Goal: Information Seeking & Learning: Find specific fact

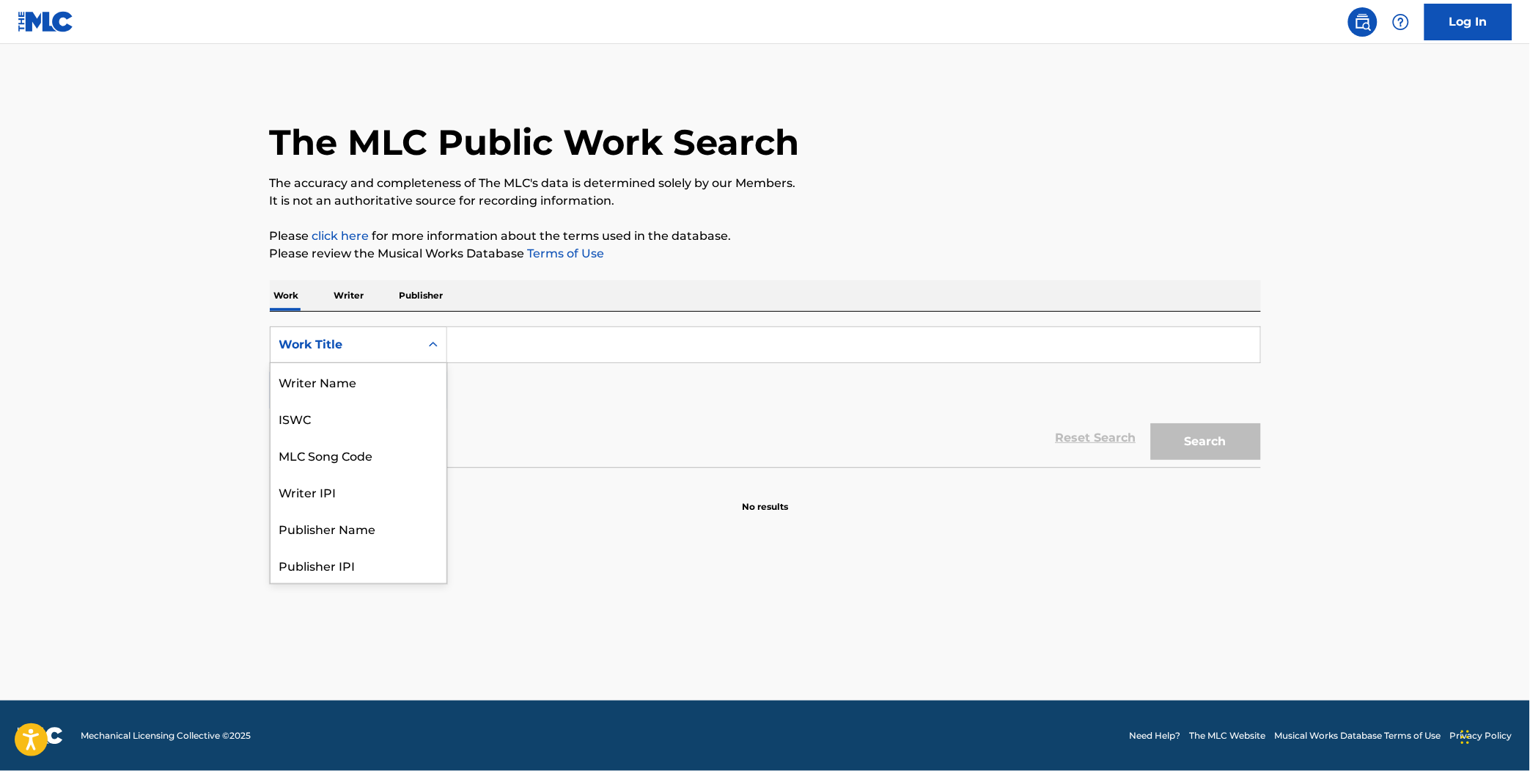
scroll to position [73, 0]
click at [357, 333] on div "Work Title" at bounding box center [346, 345] width 150 height 28
click at [361, 387] on div "MLC Song Code" at bounding box center [359, 381] width 176 height 37
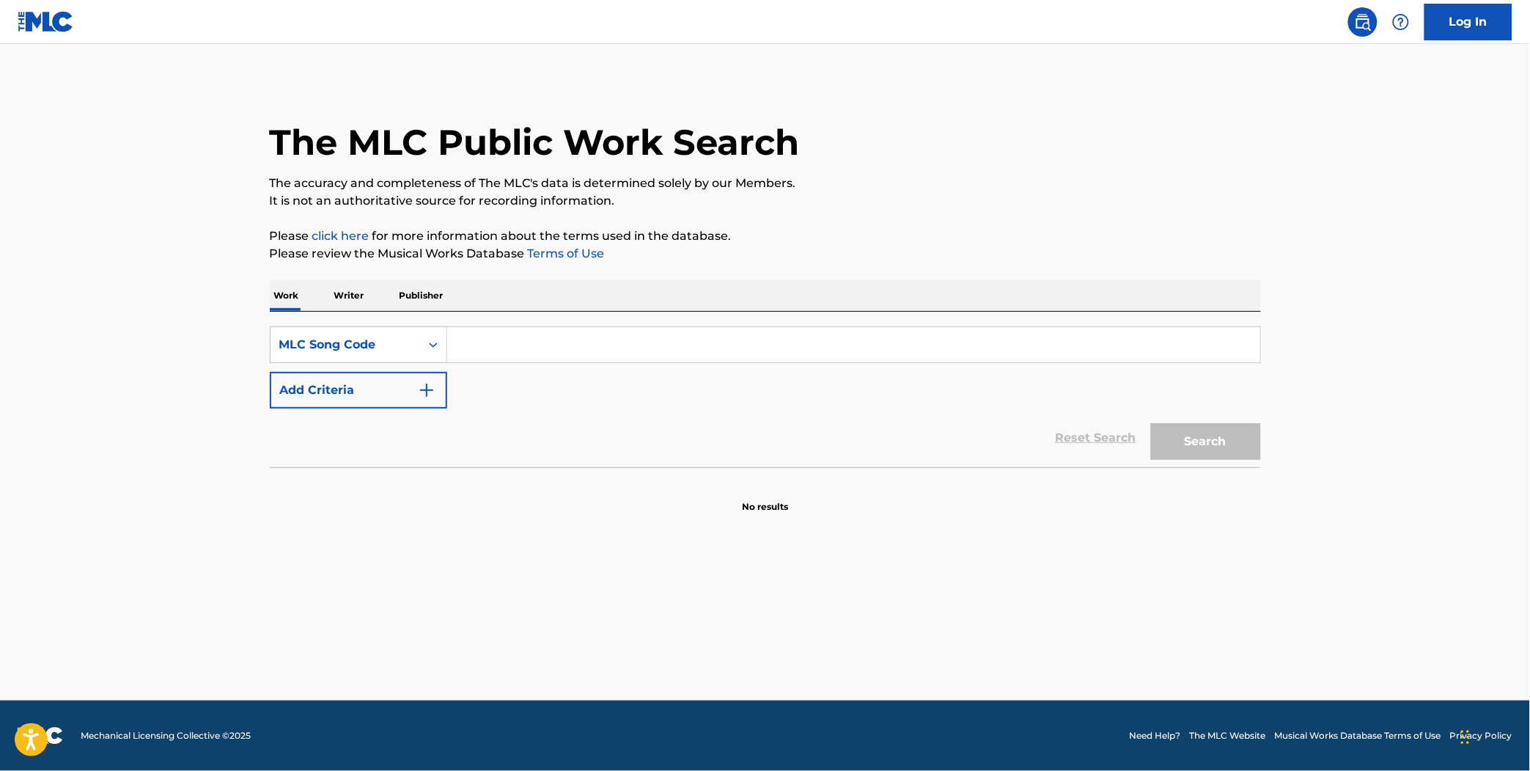
click at [534, 354] on input "Search Form" at bounding box center [853, 344] width 813 height 35
paste input "S31600"
type input "S31600"
click at [1151, 423] on button "Search" at bounding box center [1206, 441] width 110 height 37
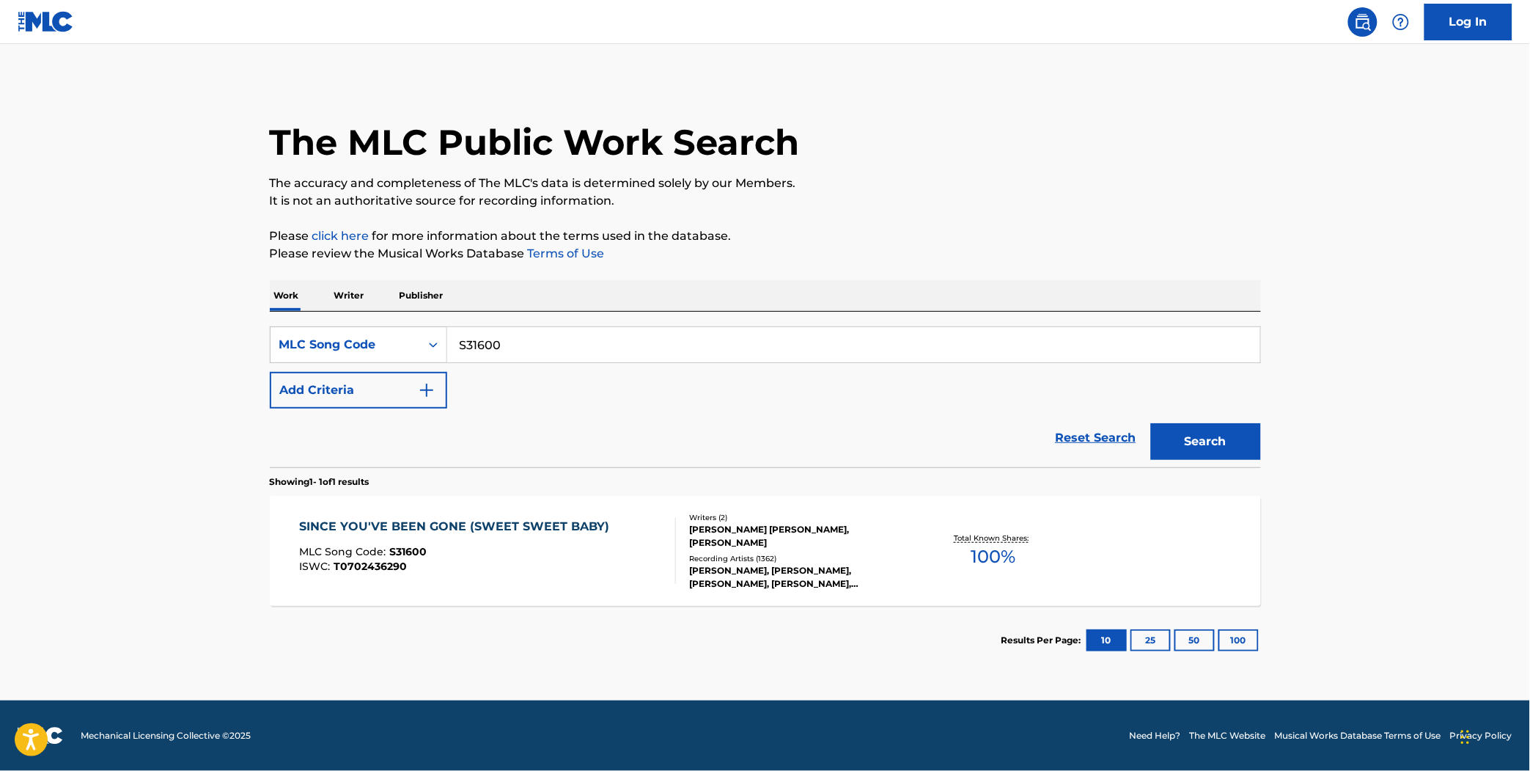
click at [540, 533] on div "SINCE YOU'VE BEEN GONE (SWEET SWEET BABY)" at bounding box center [457, 527] width 317 height 18
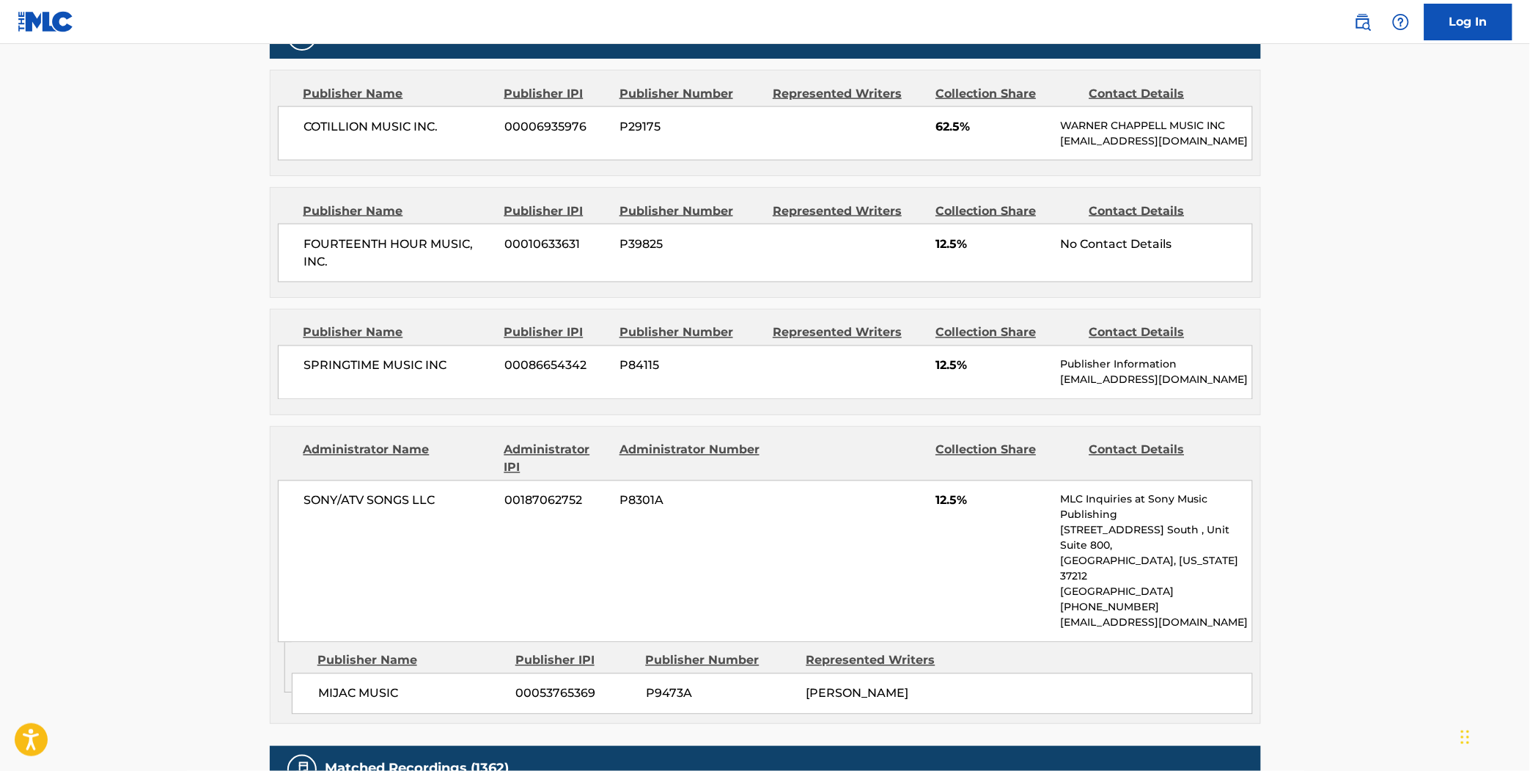
scroll to position [716, 0]
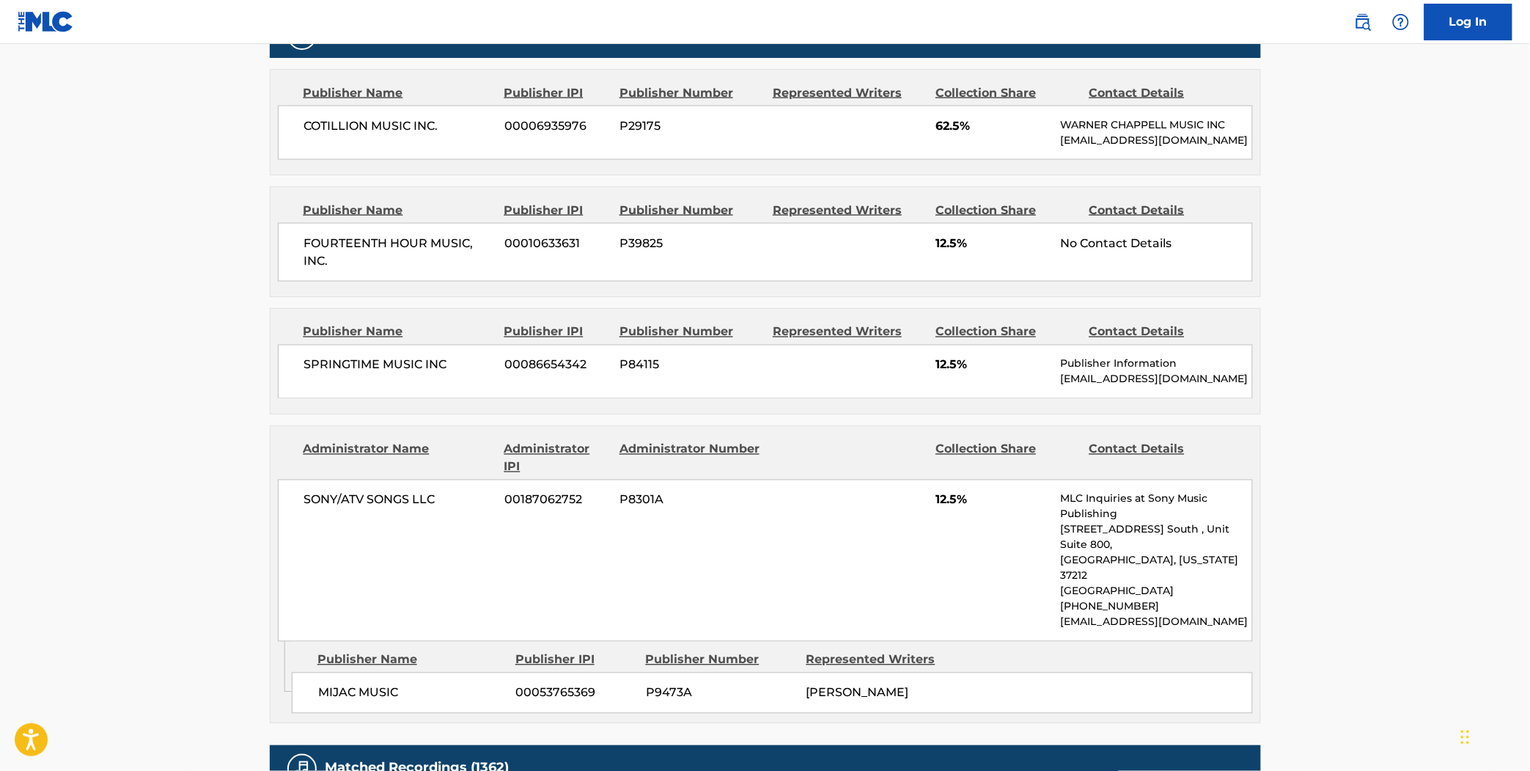
click at [215, 371] on main "< Back to public search results Copy work link SINCE YOU'VE BEEN GONE (SWEET SW…" at bounding box center [765, 318] width 1530 height 1981
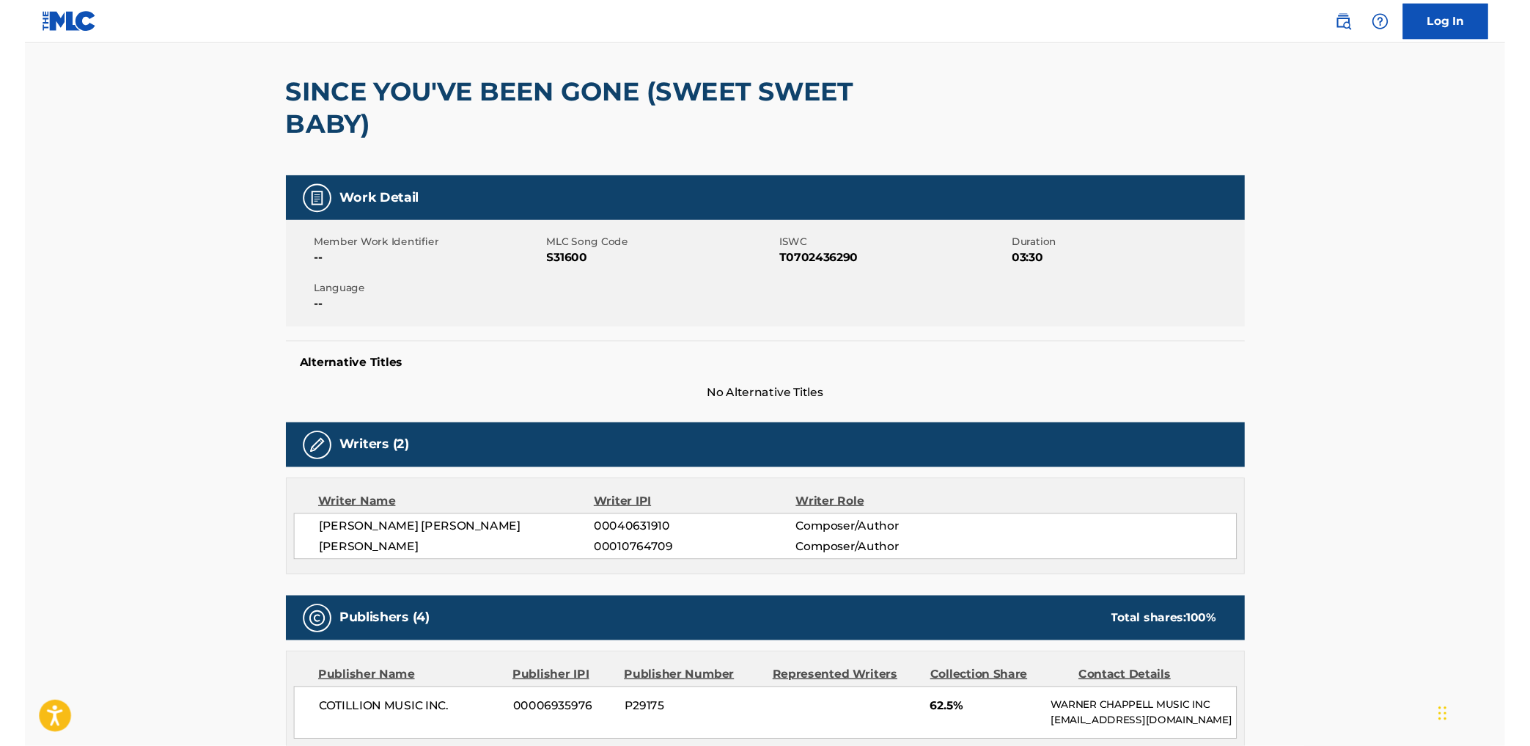
scroll to position [0, 0]
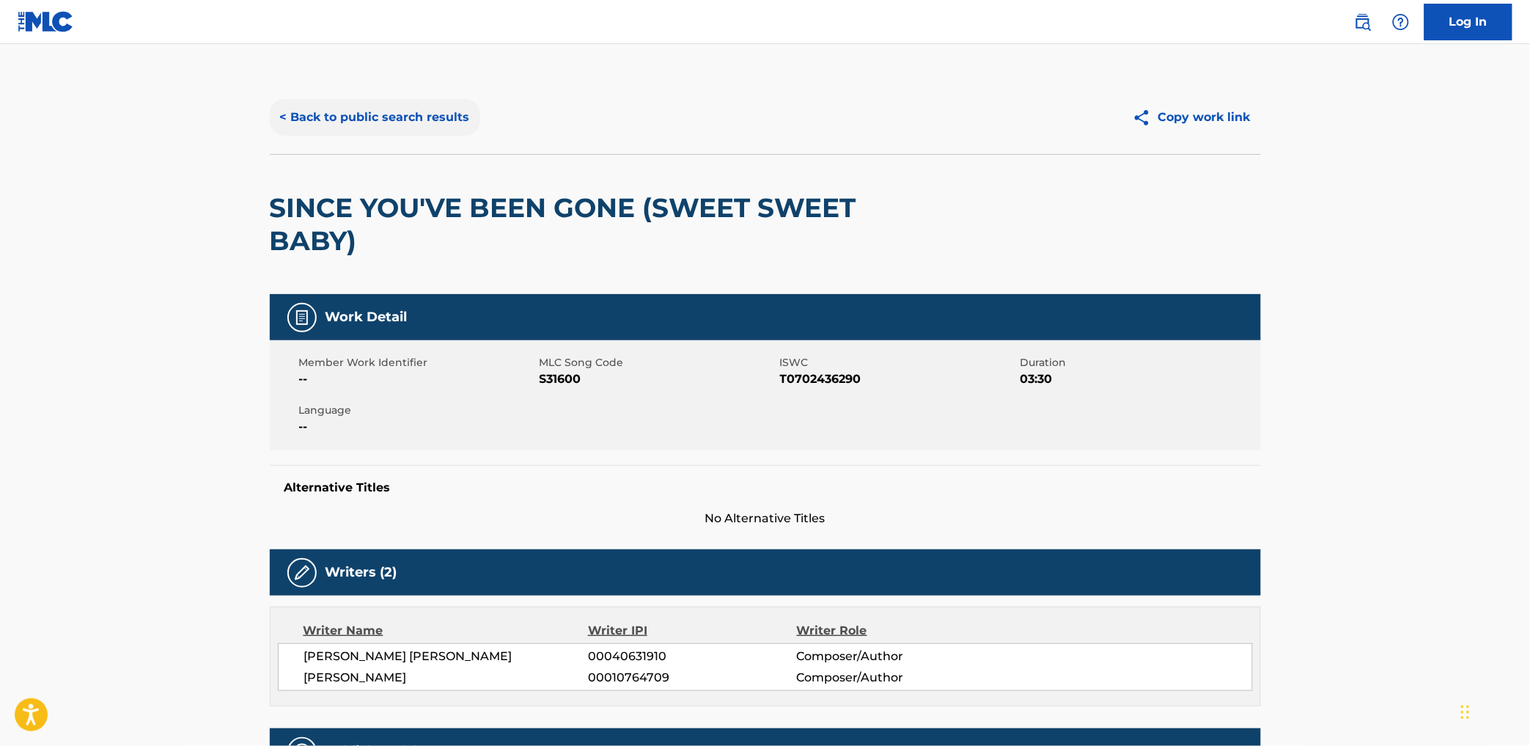
click at [376, 131] on button "< Back to public search results" at bounding box center [375, 117] width 210 height 37
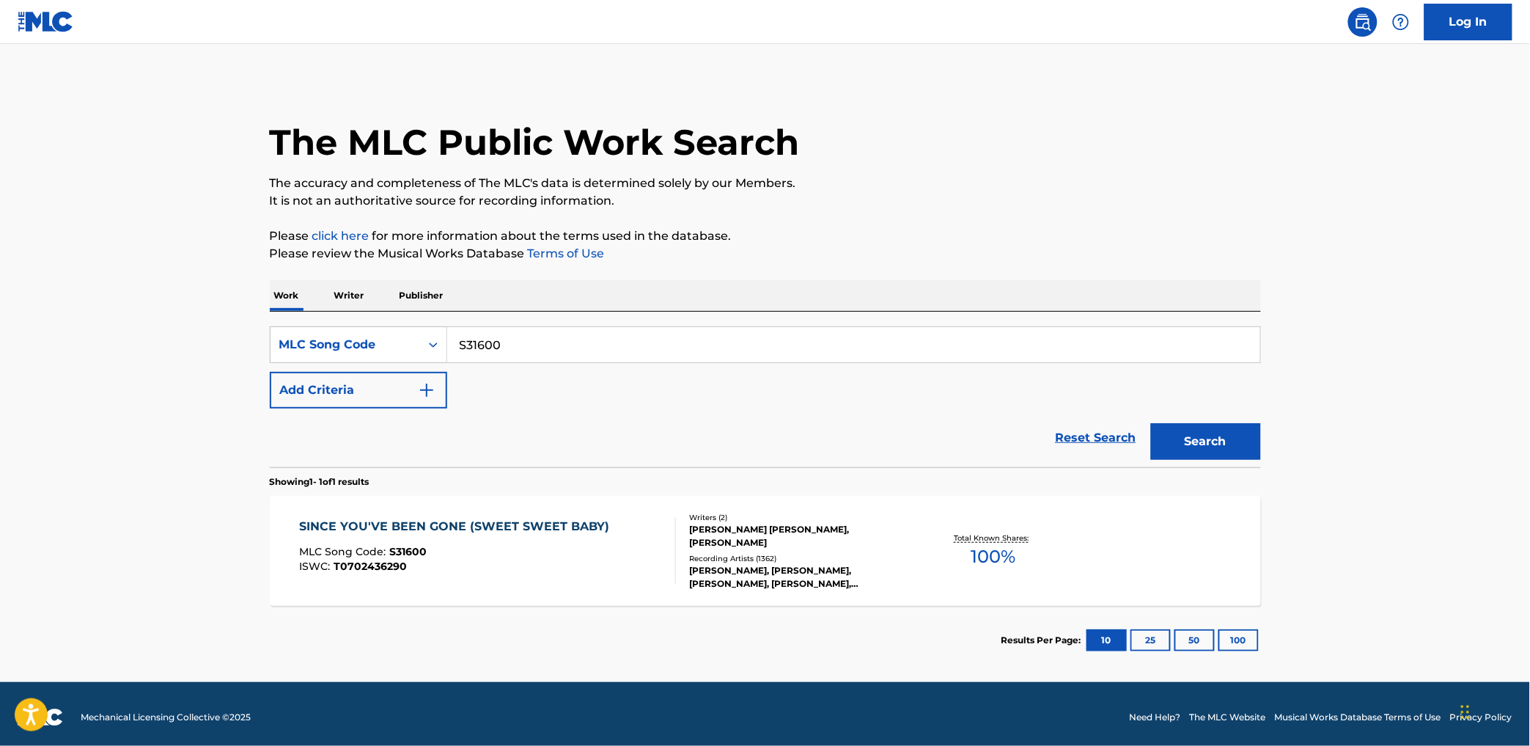
click at [471, 338] on input "S31600" at bounding box center [853, 344] width 813 height 35
paste input "J3262D"
type input "J3262D"
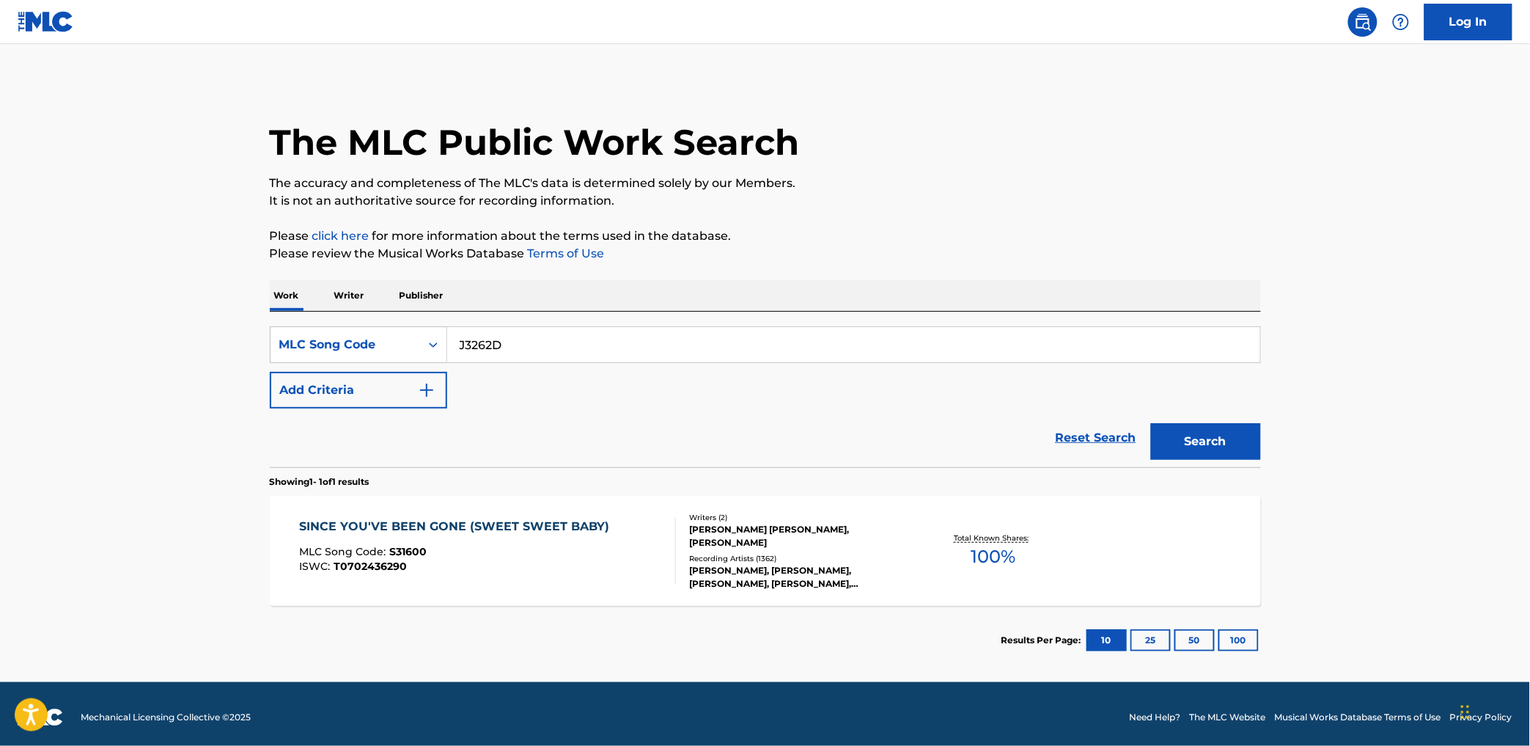
click at [1151, 423] on button "Search" at bounding box center [1206, 441] width 110 height 37
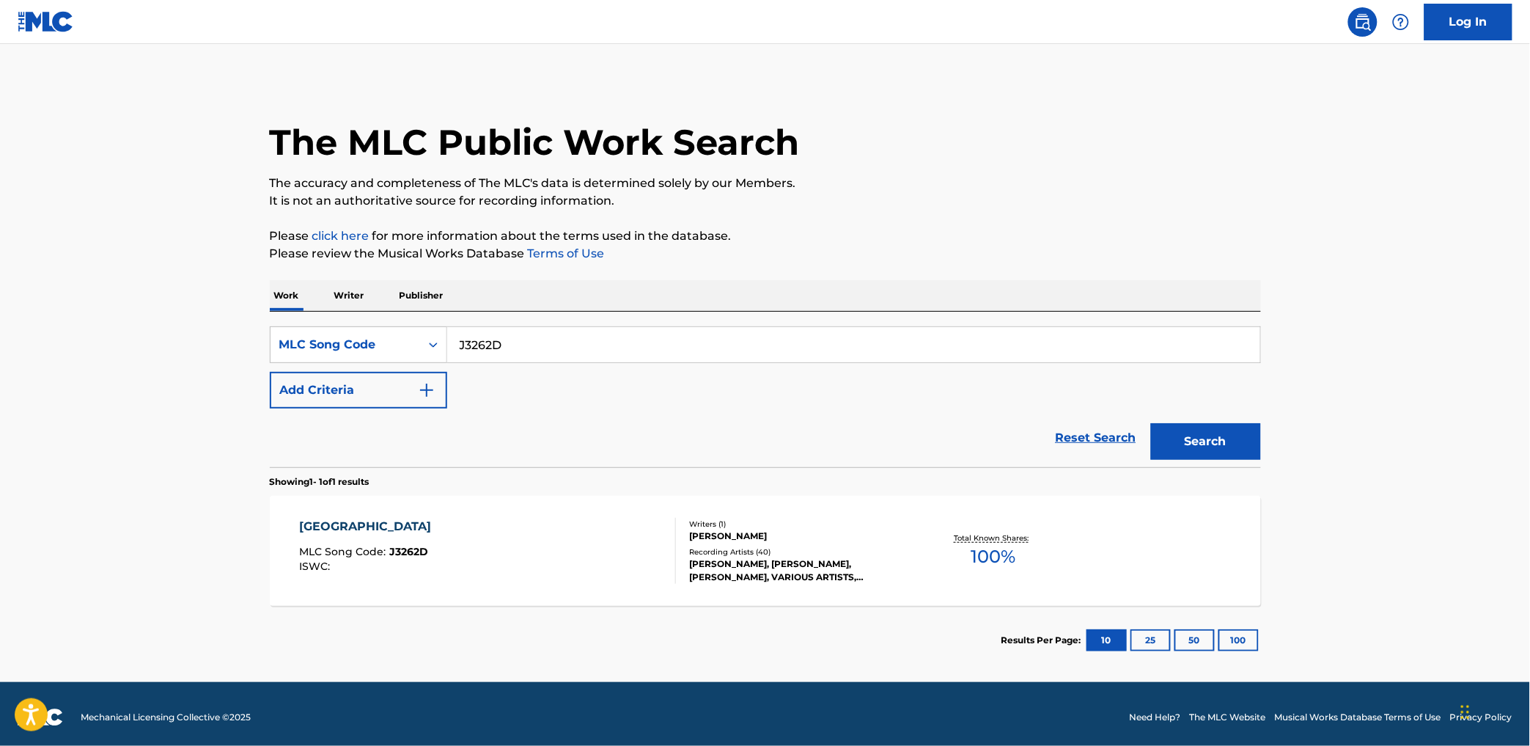
click at [507, 509] on div "JAKARTA MLC Song Code : J3262D ISWC : Writers ( 1 ) [PERSON_NAME] Recording Art…" at bounding box center [765, 551] width 991 height 110
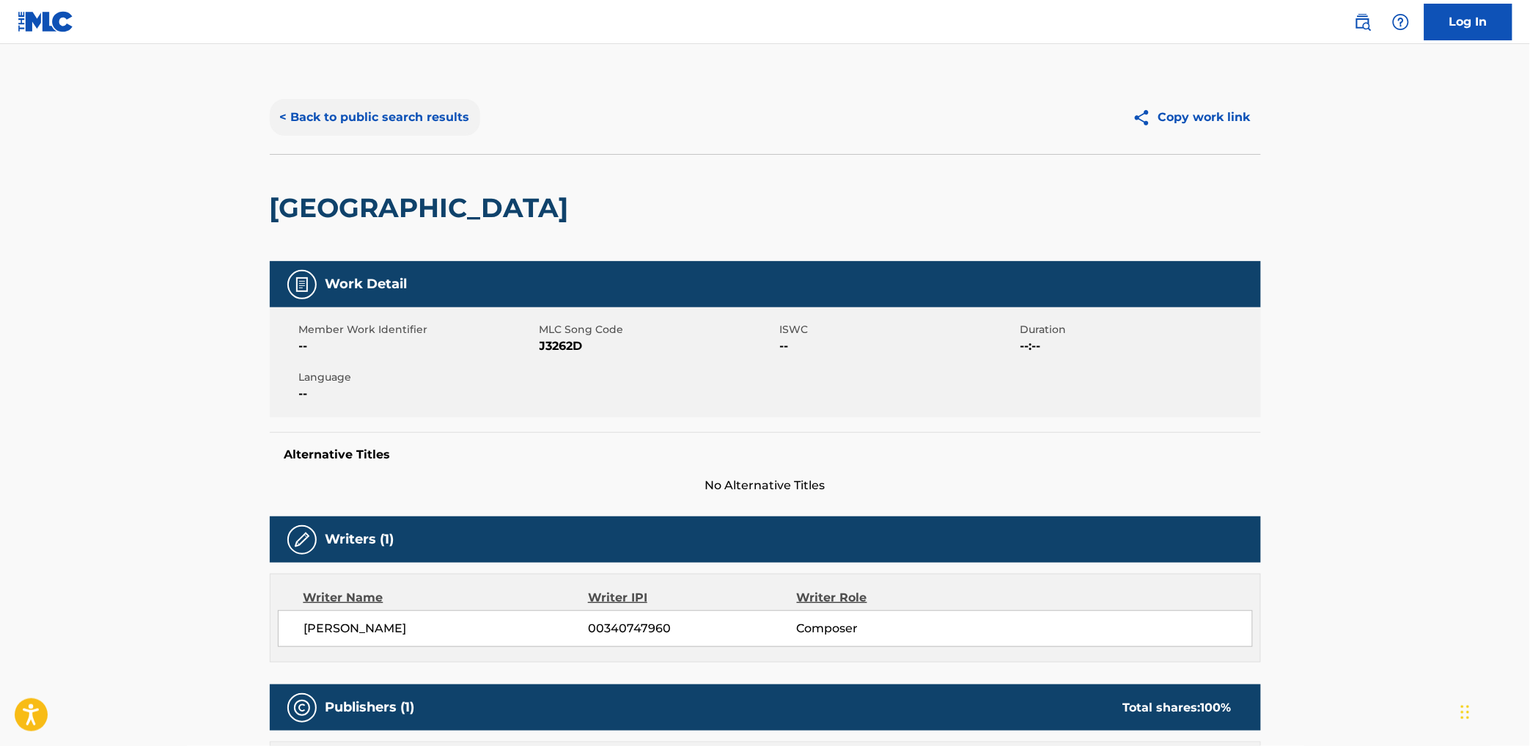
click at [386, 100] on button "< Back to public search results" at bounding box center [375, 117] width 210 height 37
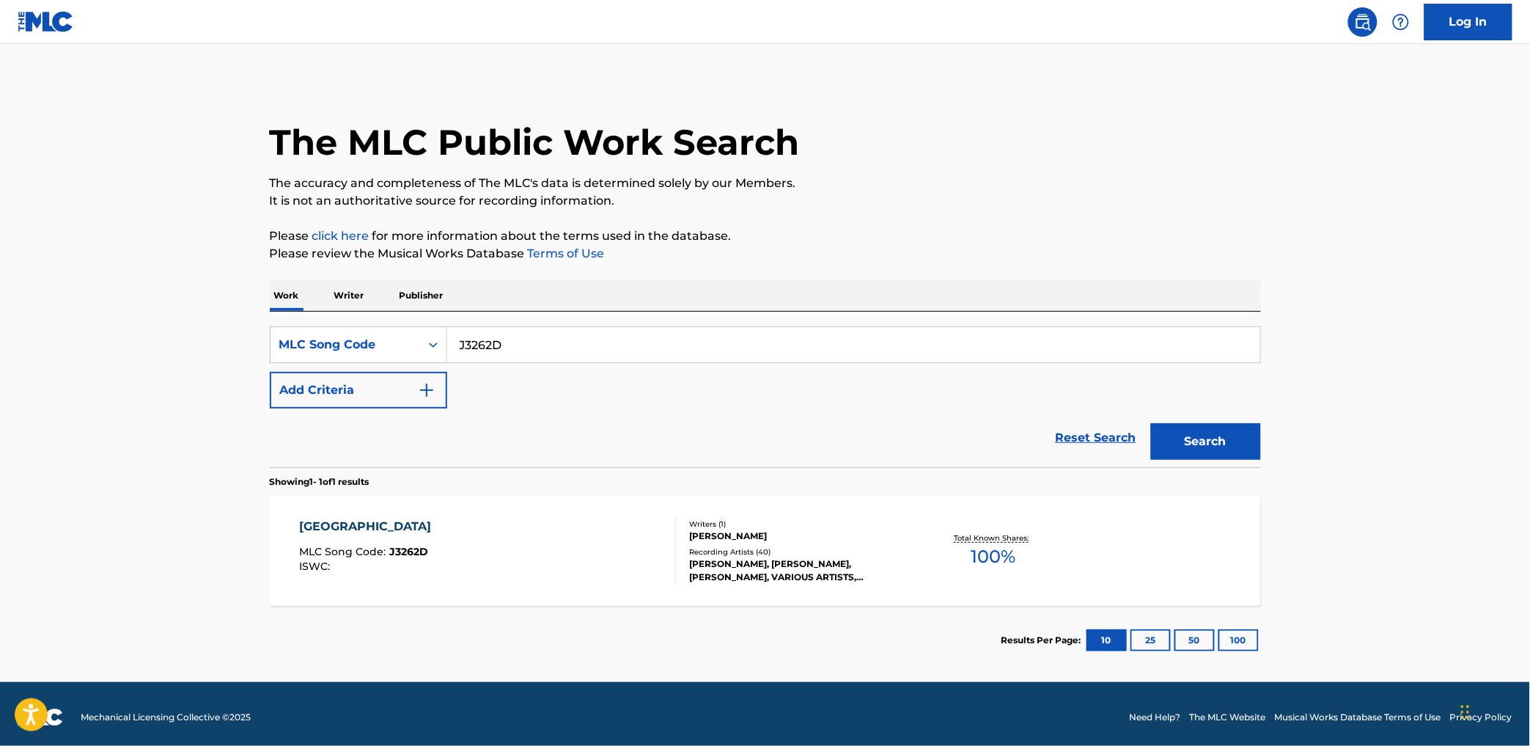
click at [485, 336] on input "J3262D" at bounding box center [853, 344] width 813 height 35
paste input "S8658W"
type input "S8658W"
click at [1151, 423] on button "Search" at bounding box center [1206, 441] width 110 height 37
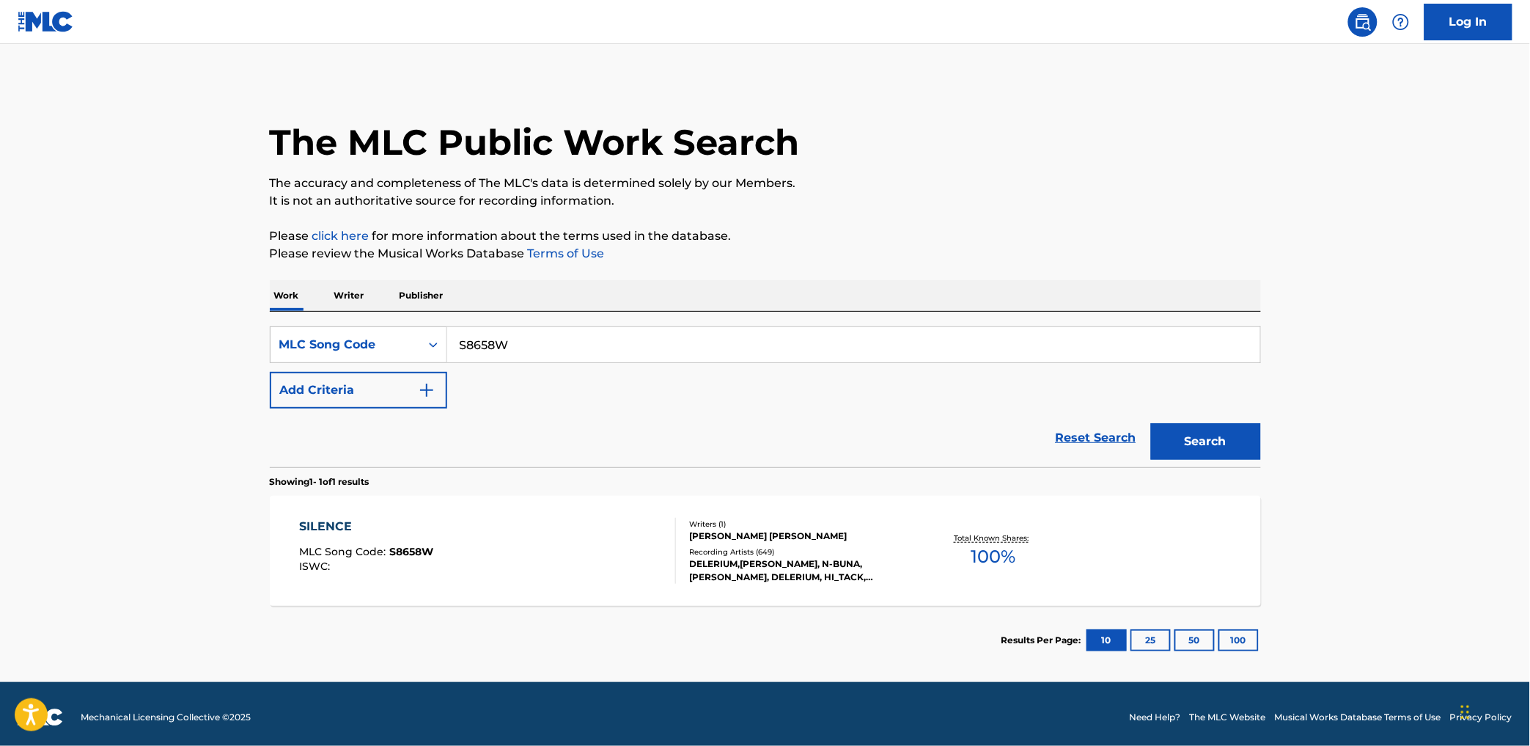
click at [497, 526] on div "SILENCE MLC Song Code : S8658W ISWC :" at bounding box center [487, 551] width 377 height 66
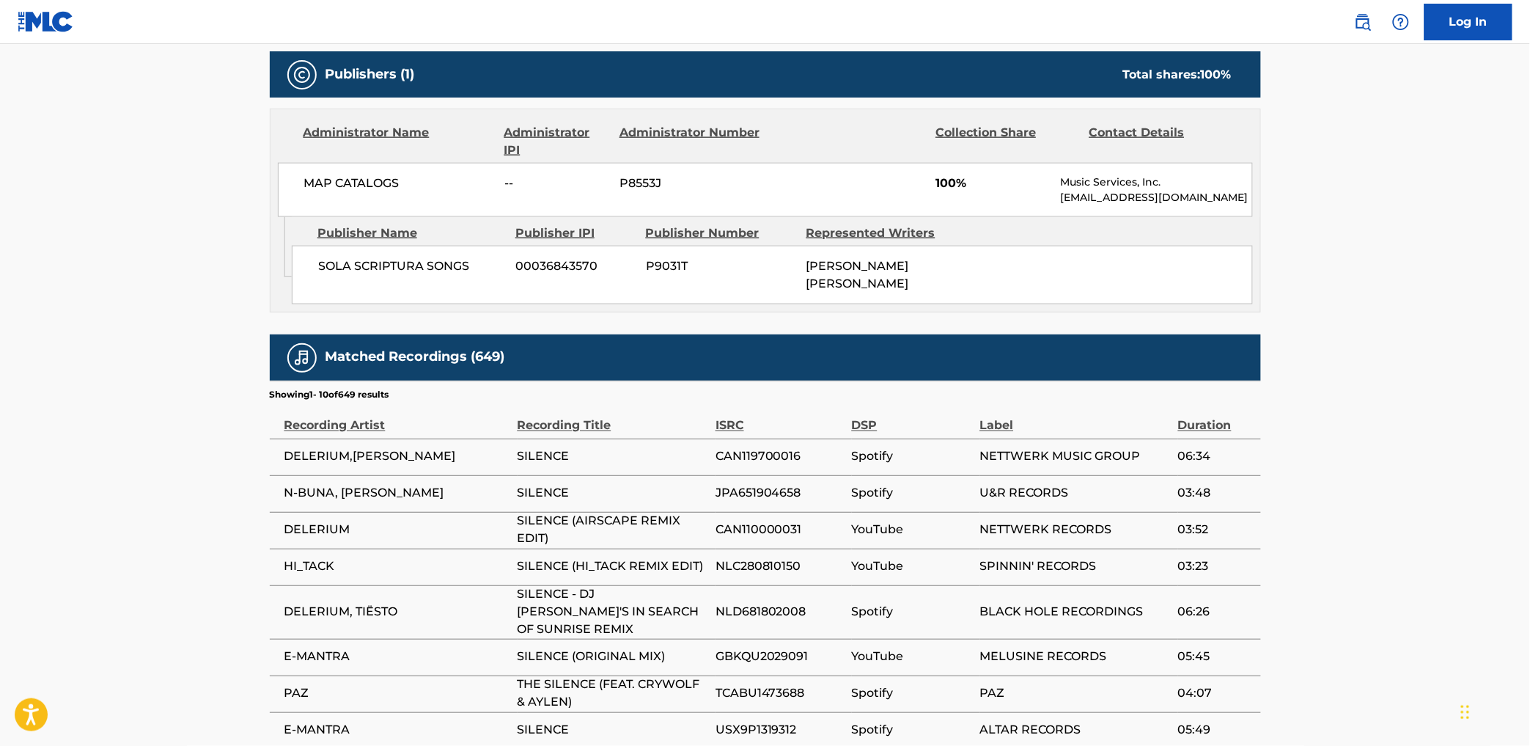
scroll to position [824, 0]
